Goal: Check status

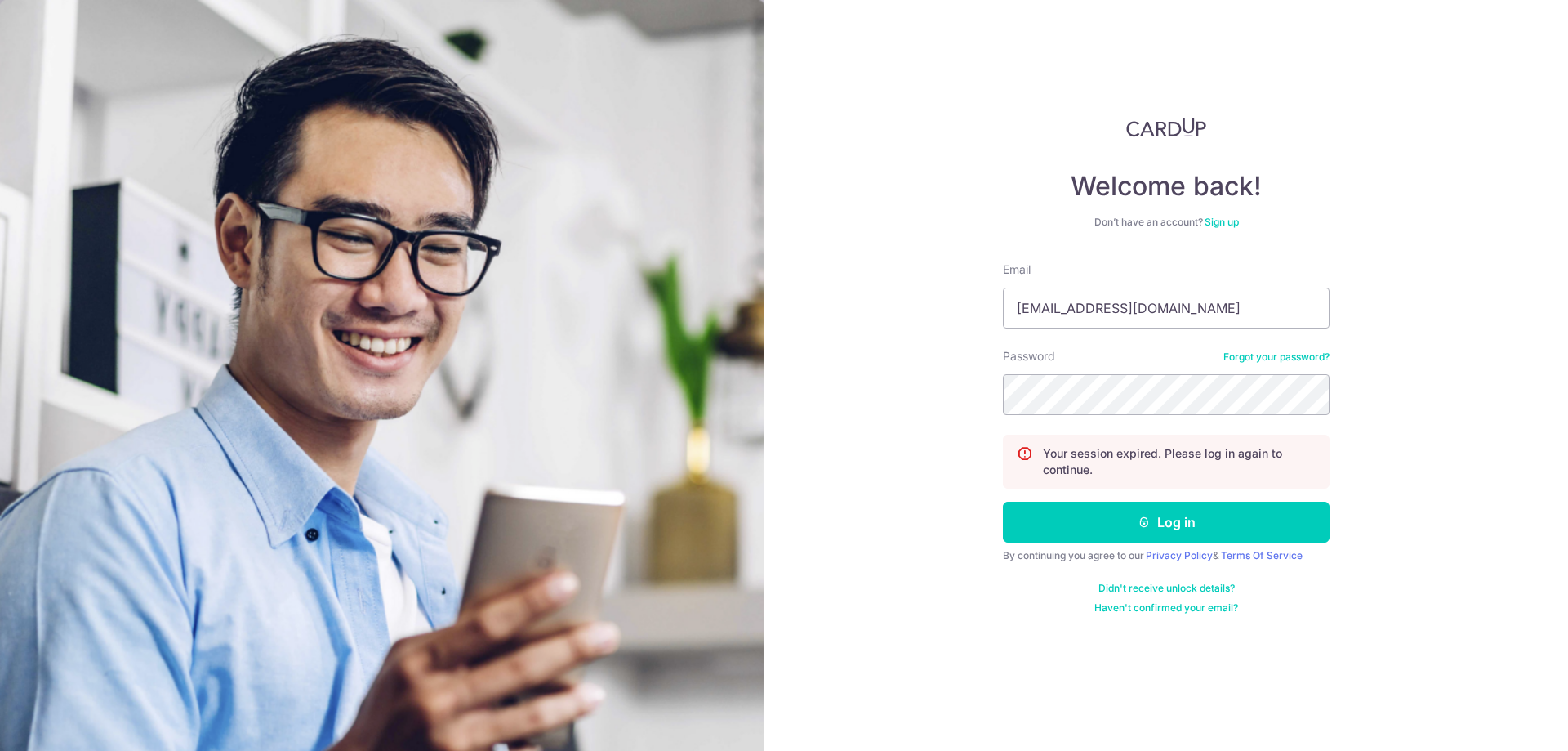
click at [1116, 522] on button "Log in" at bounding box center [1166, 522] width 326 height 41
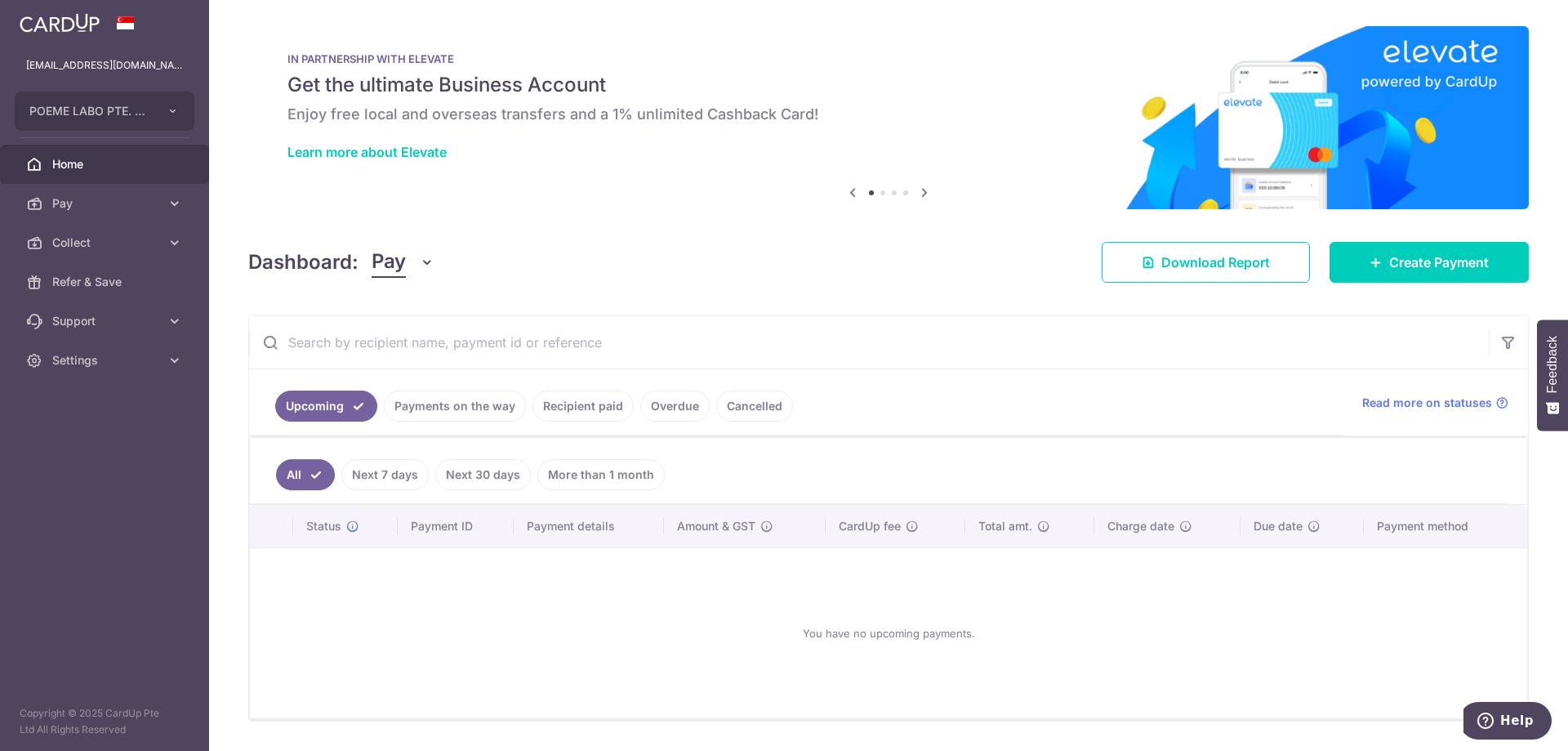
click at [417, 415] on link "Payments on the way" at bounding box center [455, 406] width 142 height 31
